Goal: Navigation & Orientation: Find specific page/section

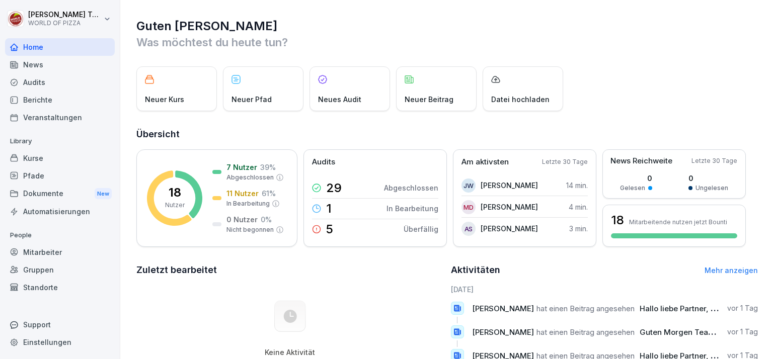
click at [64, 196] on div "Dokumente New" at bounding box center [60, 194] width 110 height 19
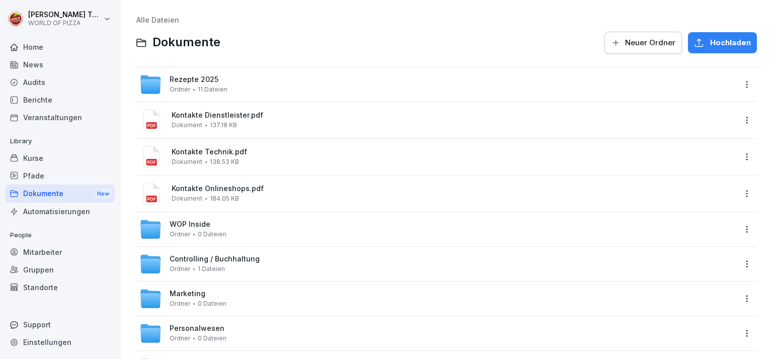
click at [300, 85] on div "Rezepte 2025 Ordner 11 Dateien" at bounding box center [437, 84] width 596 height 22
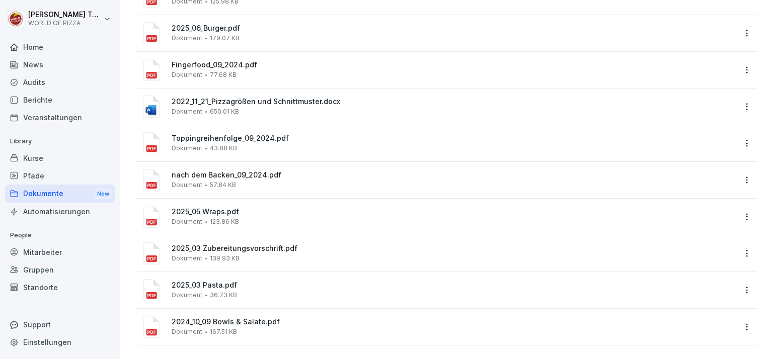
scroll to position [135, 0]
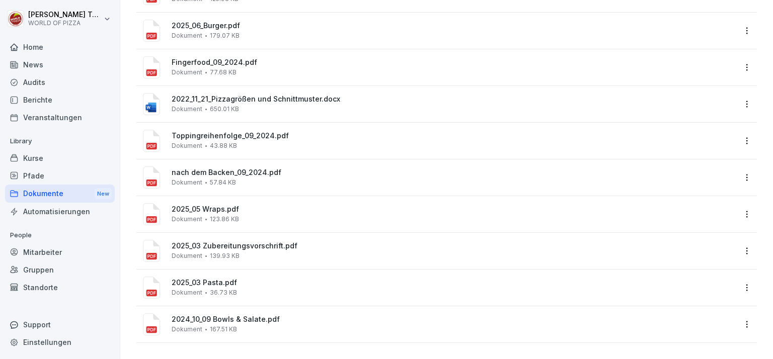
click at [61, 195] on div "Dokumente New" at bounding box center [60, 194] width 110 height 19
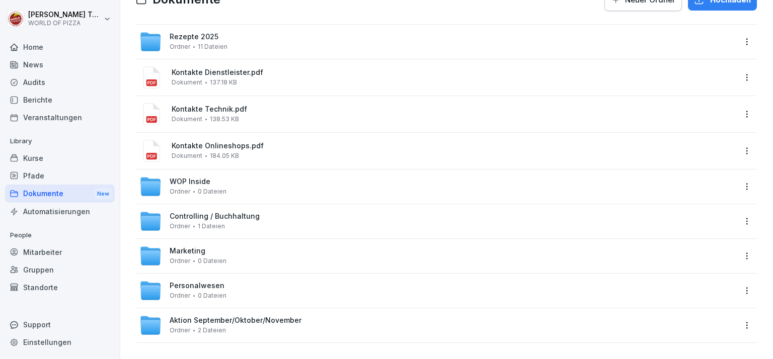
scroll to position [50, 0]
click at [378, 186] on div "WOP Inside Ordner 0 Dateien" at bounding box center [437, 187] width 596 height 22
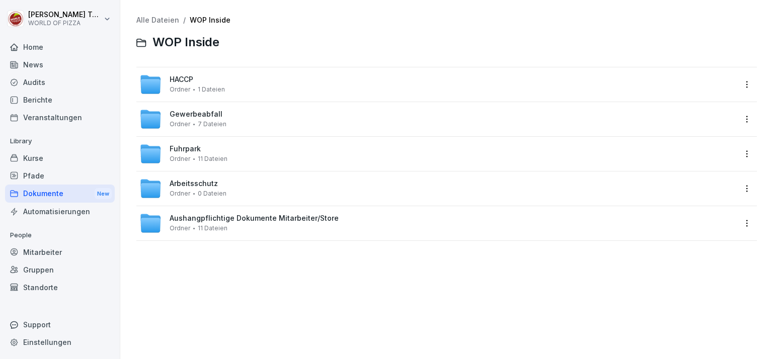
click at [318, 229] on div "Aushangpflichtige Dokumente Mitarbeiter/Store Ordner 11 Dateien" at bounding box center [254, 223] width 169 height 18
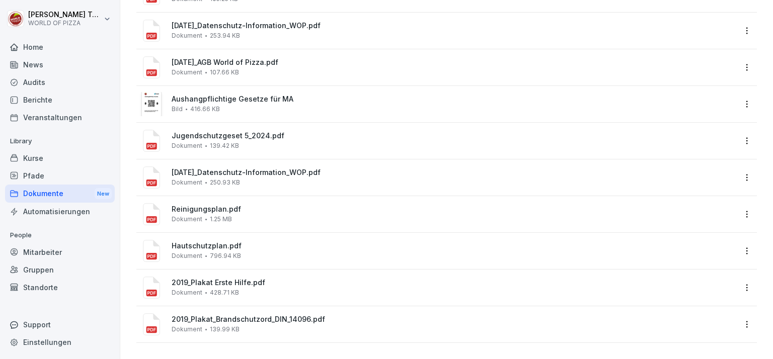
scroll to position [135, 0]
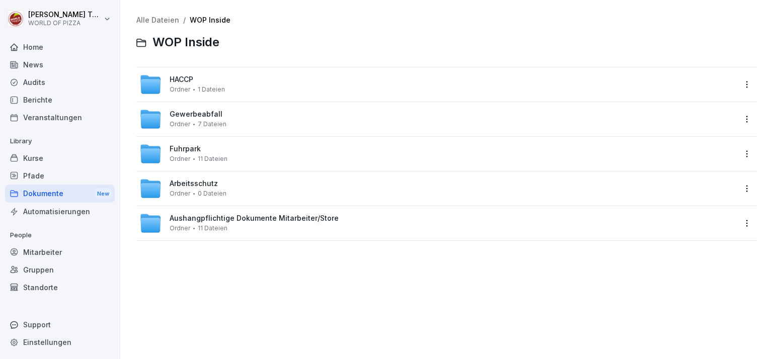
click at [268, 80] on div "HACCP Ordner 1 Dateien" at bounding box center [437, 84] width 596 height 22
click at [302, 120] on div "Gewerbeabfall Ordner 7 Dateien" at bounding box center [437, 119] width 596 height 22
click at [283, 194] on div "Arbeitsschutz Ordner 0 Dateien" at bounding box center [437, 189] width 596 height 22
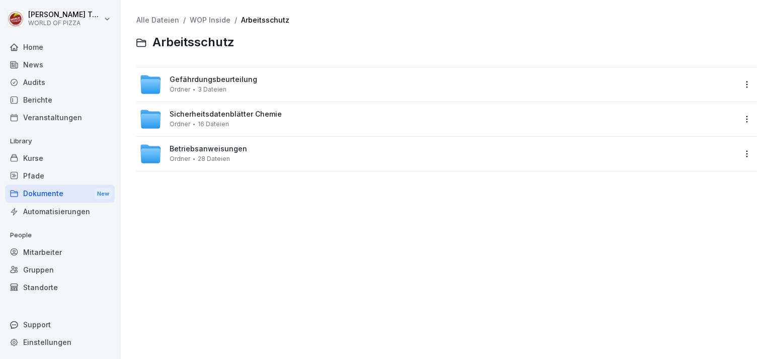
click at [286, 156] on div "Betriebsanweisungen Ordner 28 Dateien" at bounding box center [437, 154] width 596 height 22
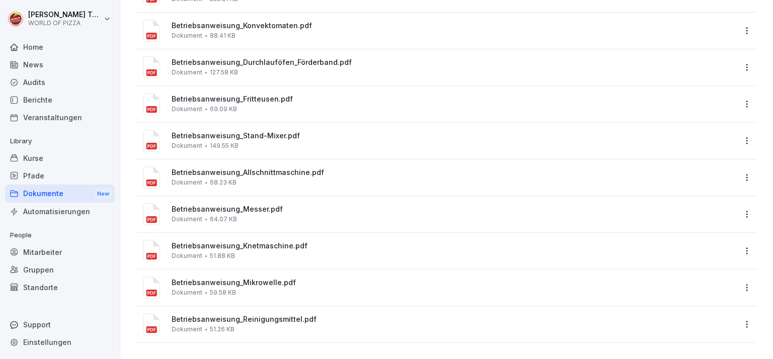
scroll to position [759, 0]
click at [52, 192] on div "Dokumente New" at bounding box center [60, 194] width 110 height 19
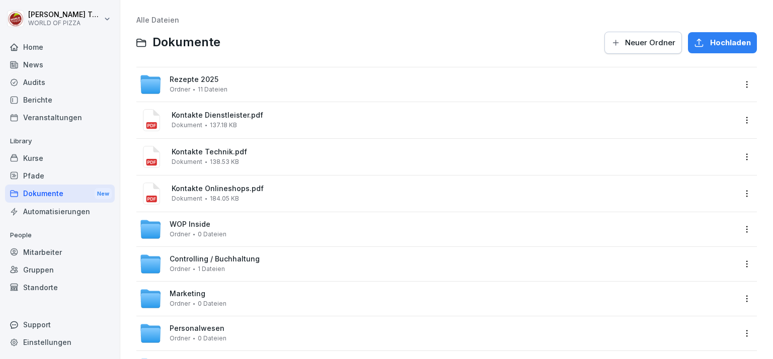
click at [369, 243] on div "WOP Inside Ordner 0 Dateien" at bounding box center [446, 229] width 620 height 34
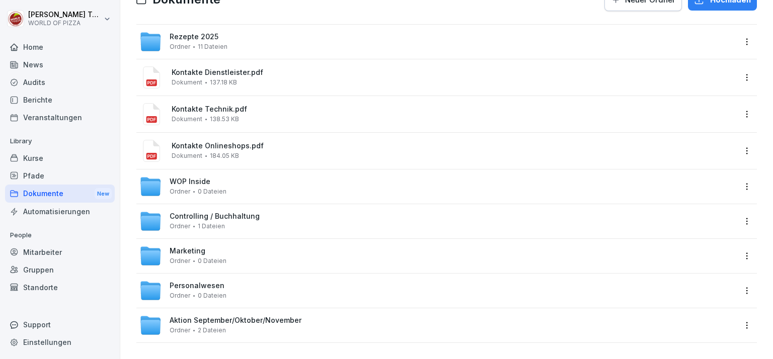
scroll to position [50, 0]
click at [270, 189] on div "WOP Inside Ordner 0 Dateien" at bounding box center [437, 187] width 596 height 22
click at [280, 31] on div "Rezepte 2025 Ordner 11 Dateien" at bounding box center [437, 42] width 596 height 22
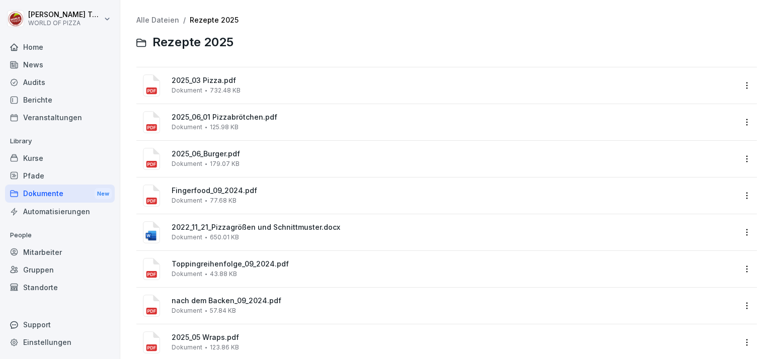
click at [57, 195] on div "Dokumente New" at bounding box center [60, 194] width 110 height 19
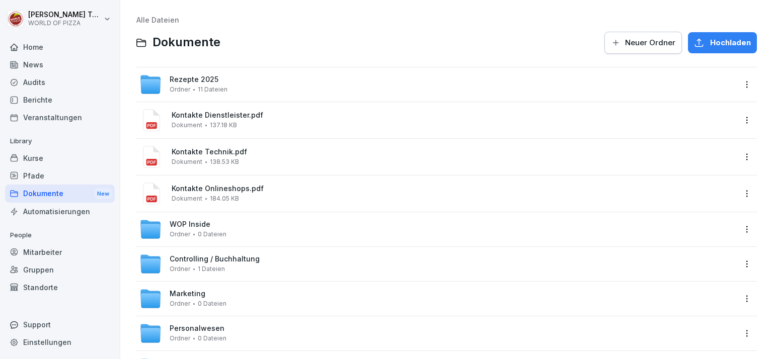
click at [59, 106] on div "Berichte" at bounding box center [60, 100] width 110 height 18
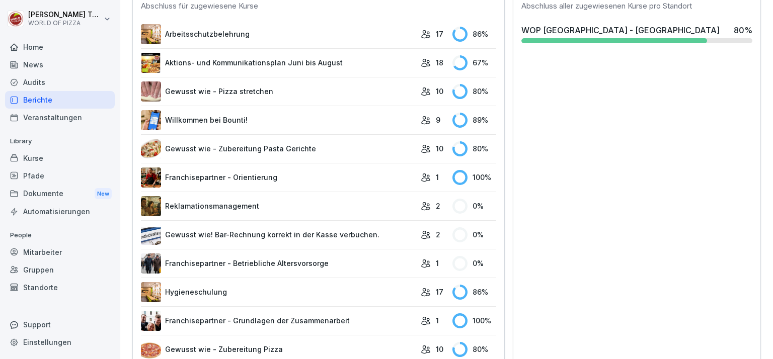
scroll to position [302, 0]
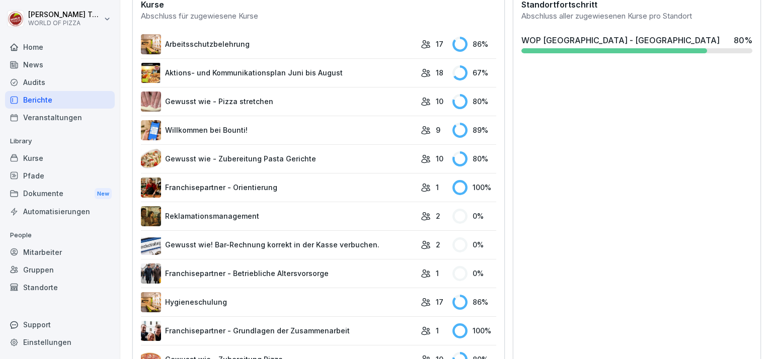
click at [29, 83] on div "Audits" at bounding box center [60, 82] width 110 height 18
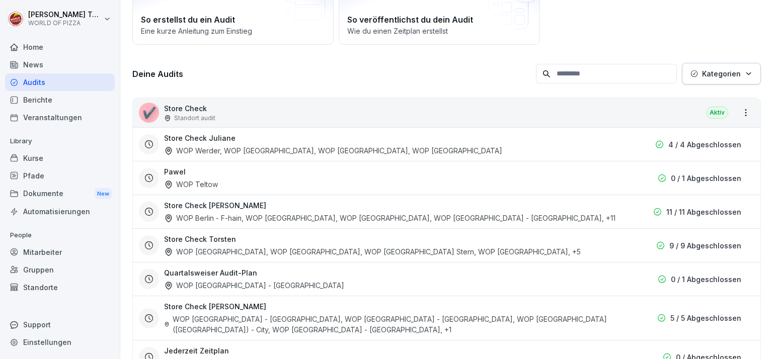
scroll to position [131, 0]
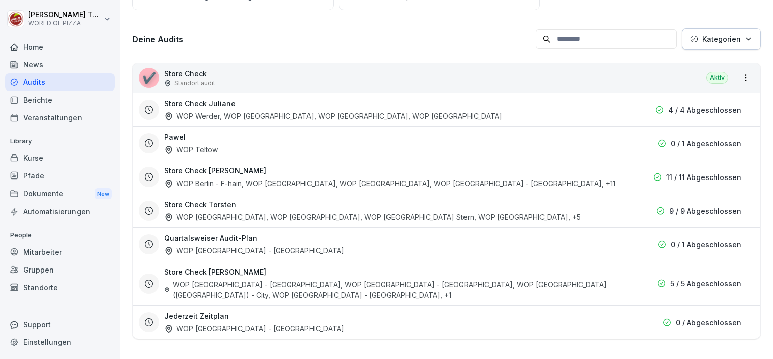
click at [75, 195] on div "Dokumente New" at bounding box center [60, 194] width 110 height 19
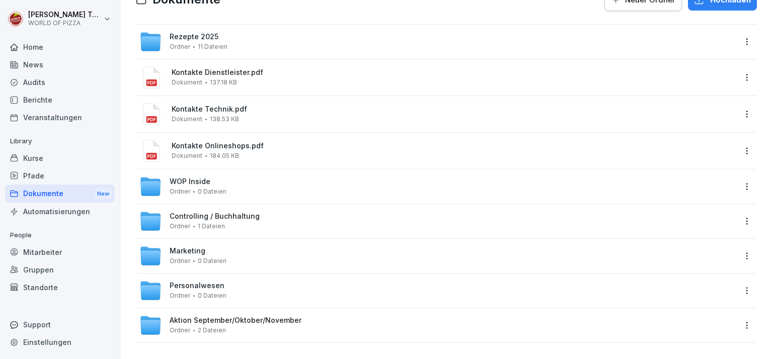
scroll to position [50, 0]
click at [204, 258] on span "0 Dateien" at bounding box center [212, 261] width 29 height 7
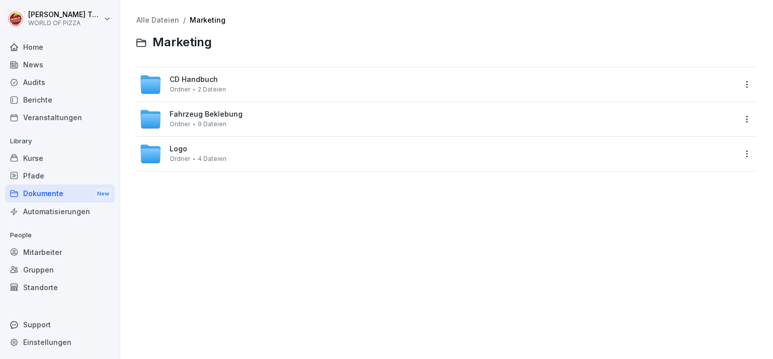
click at [258, 95] on div "CD Handbuch Ordner 2 Dateien" at bounding box center [446, 84] width 620 height 34
click at [197, 83] on span "CD Handbuch" at bounding box center [194, 79] width 48 height 9
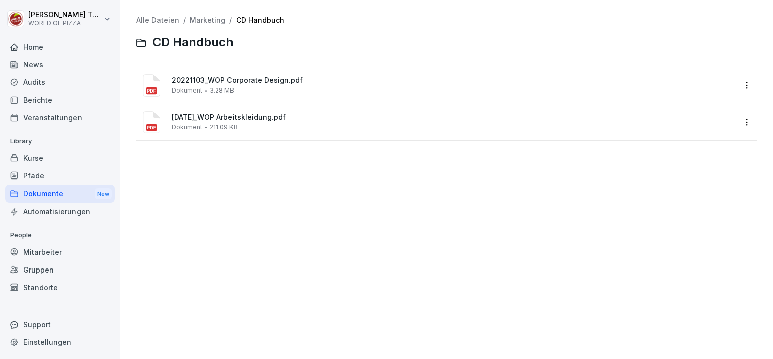
click at [262, 84] on span "20221103_WOP Corporate Design.pdf" at bounding box center [454, 80] width 564 height 9
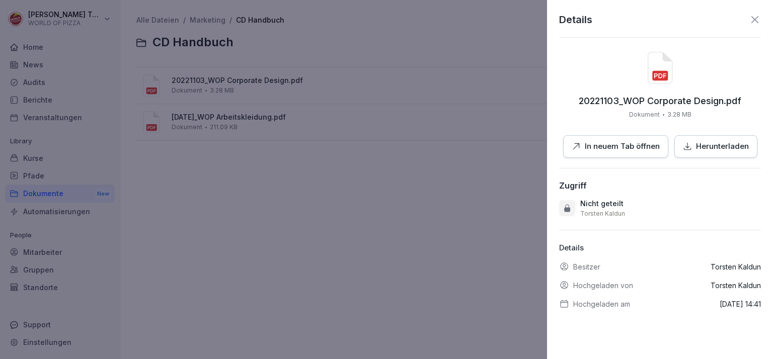
click at [605, 151] on p "In neuem Tab öffnen" at bounding box center [621, 147] width 75 height 12
click at [439, 202] on div at bounding box center [386, 179] width 773 height 359
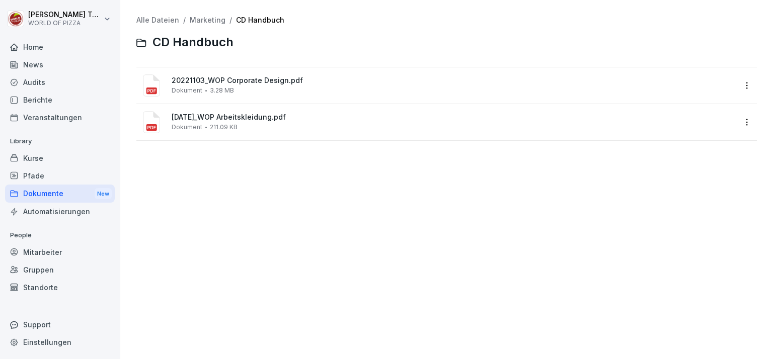
click at [200, 23] on link "Marketing" at bounding box center [208, 20] width 36 height 9
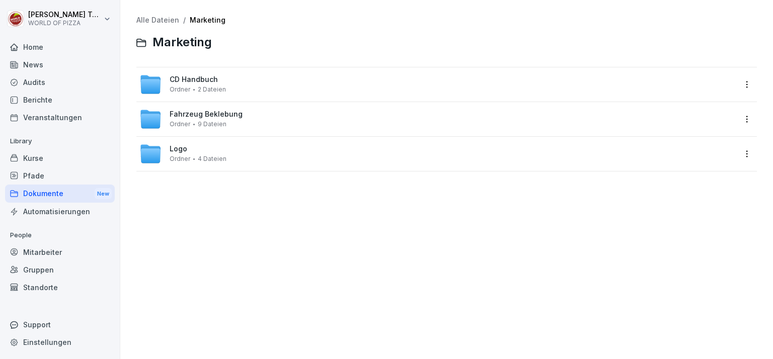
click at [157, 23] on link "Alle Dateien" at bounding box center [157, 20] width 43 height 9
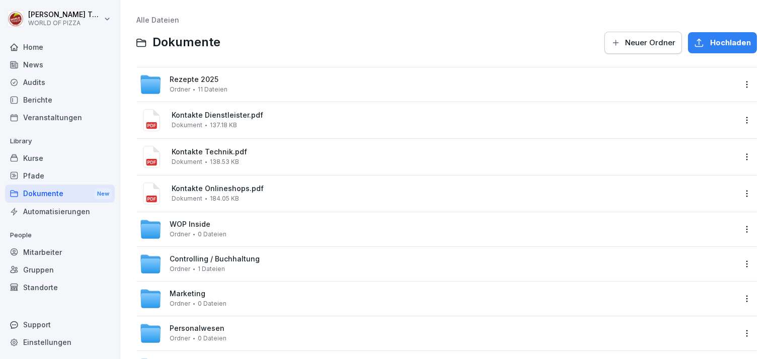
click at [230, 84] on div "Rezepte 2025 Ordner 11 Dateien" at bounding box center [437, 84] width 596 height 22
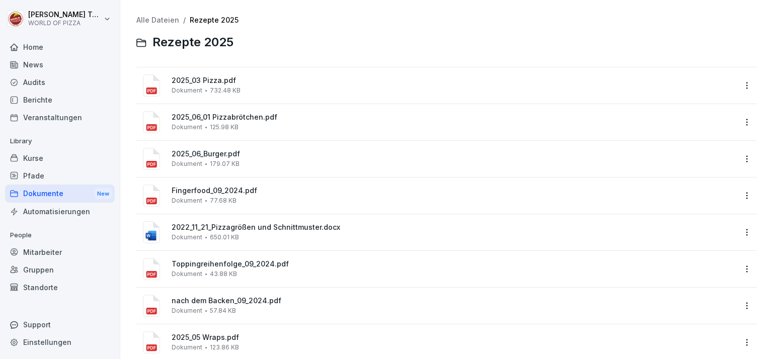
click at [162, 24] on link "Alle Dateien" at bounding box center [157, 20] width 43 height 9
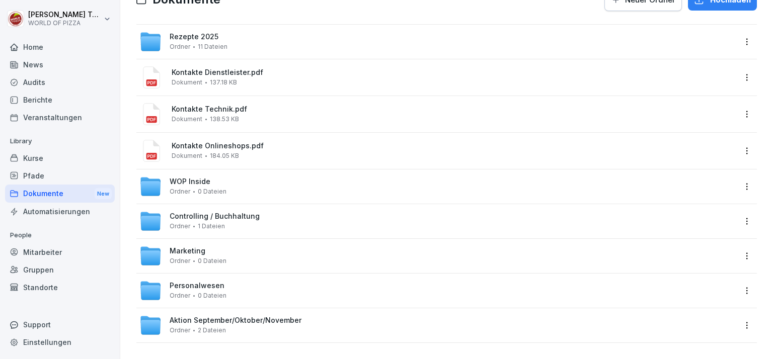
scroll to position [50, 0]
click at [238, 250] on div "Marketing Ordner 0 Dateien" at bounding box center [437, 256] width 596 height 22
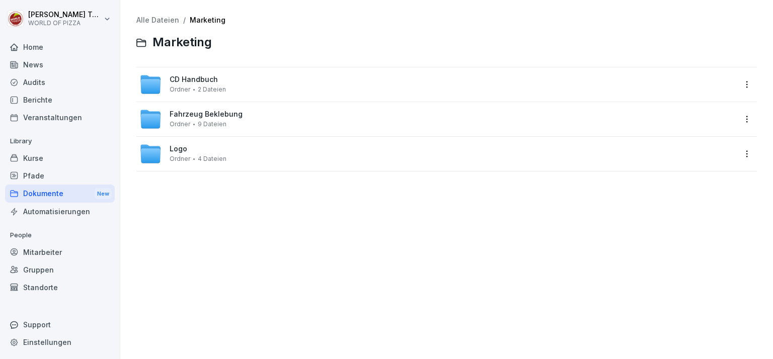
click at [170, 18] on link "Alle Dateien" at bounding box center [157, 20] width 43 height 9
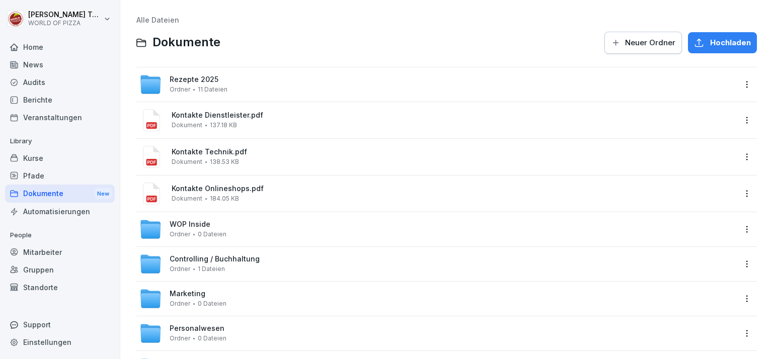
click at [296, 224] on div "WOP Inside Ordner 0 Dateien" at bounding box center [437, 229] width 596 height 22
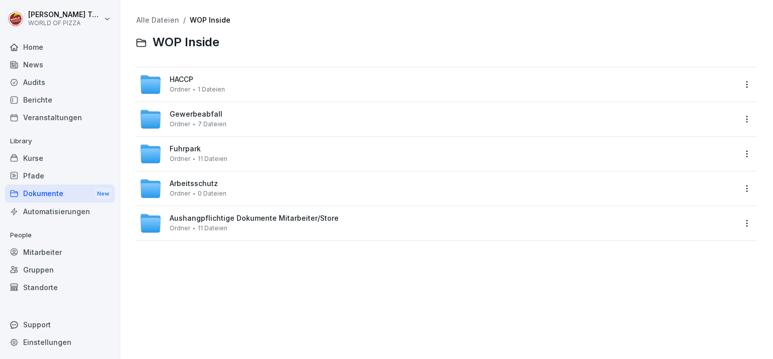
click at [164, 24] on link "Alle Dateien" at bounding box center [157, 20] width 43 height 9
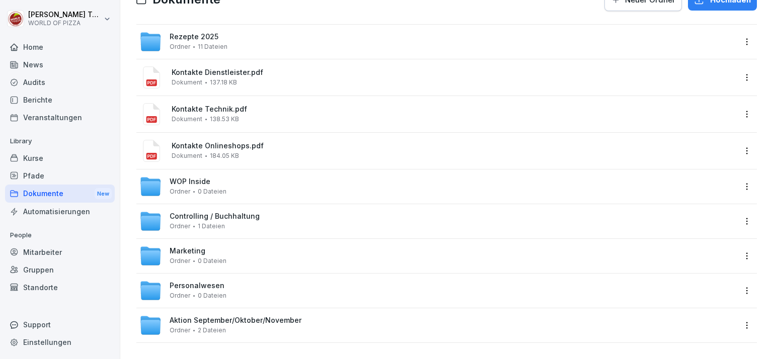
scroll to position [50, 0]
click at [278, 186] on div "WOP Inside Ordner 0 Dateien" at bounding box center [437, 187] width 596 height 22
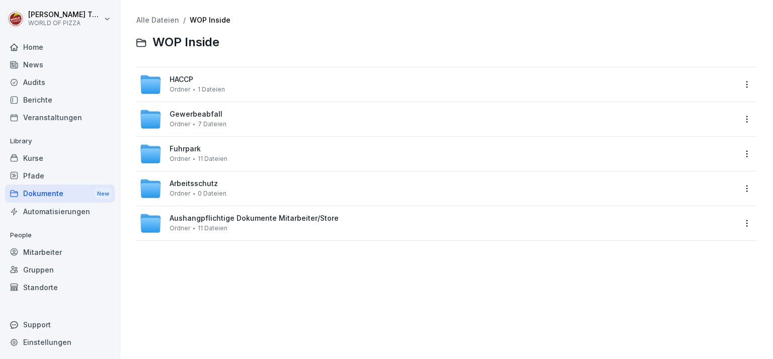
click at [278, 224] on div "Aushangpflichtige Dokumente Mitarbeiter/Store Ordner 11 Dateien" at bounding box center [254, 223] width 169 height 18
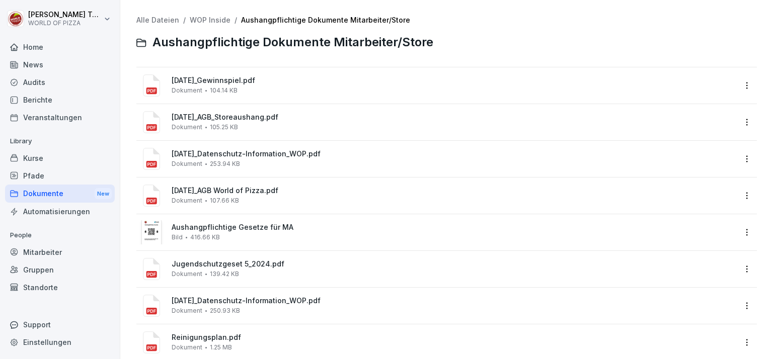
click at [201, 23] on link "WOP Inside" at bounding box center [210, 20] width 41 height 9
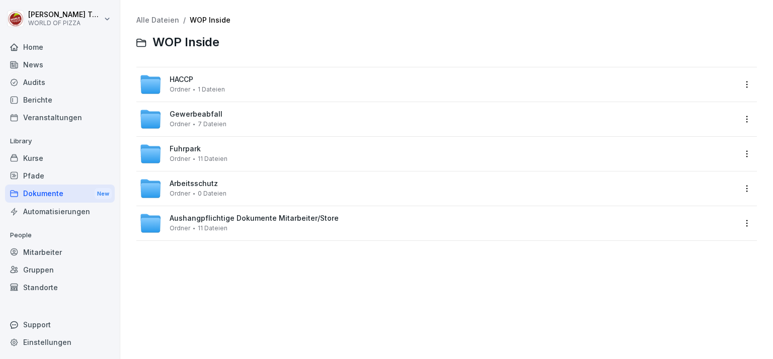
click at [162, 18] on link "Alle Dateien" at bounding box center [157, 20] width 43 height 9
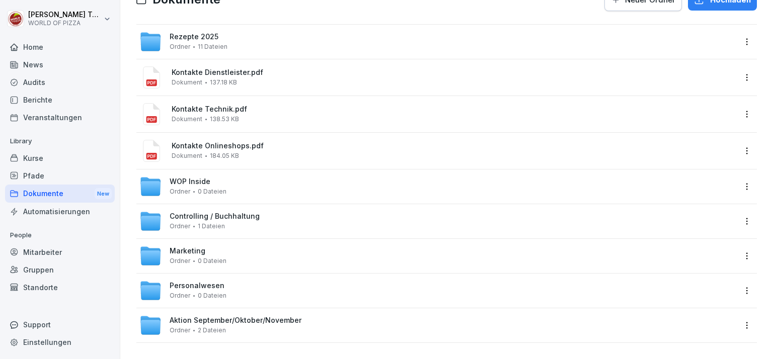
scroll to position [50, 0]
